Goal: Navigation & Orientation: Go to known website

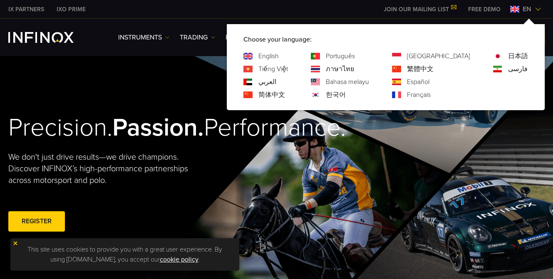
click at [515, 7] on img at bounding box center [514, 9] width 9 height 7
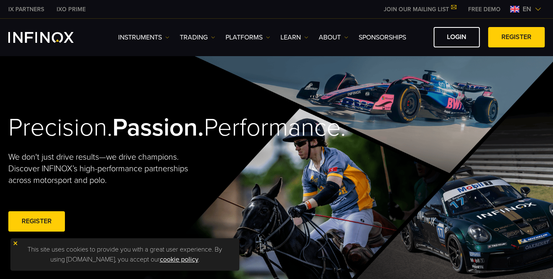
click at [515, 7] on img at bounding box center [514, 9] width 9 height 7
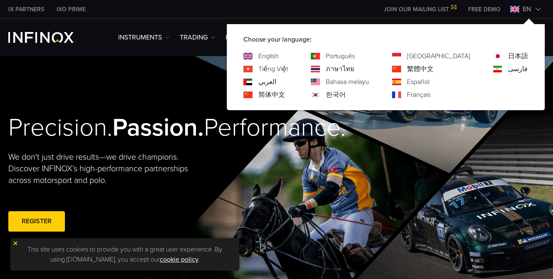
click at [276, 79] on link "العربي" at bounding box center [267, 82] width 18 height 10
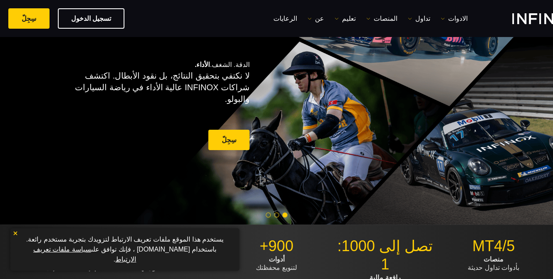
scroll to position [42, 0]
